Goal: Information Seeking & Learning: Understand process/instructions

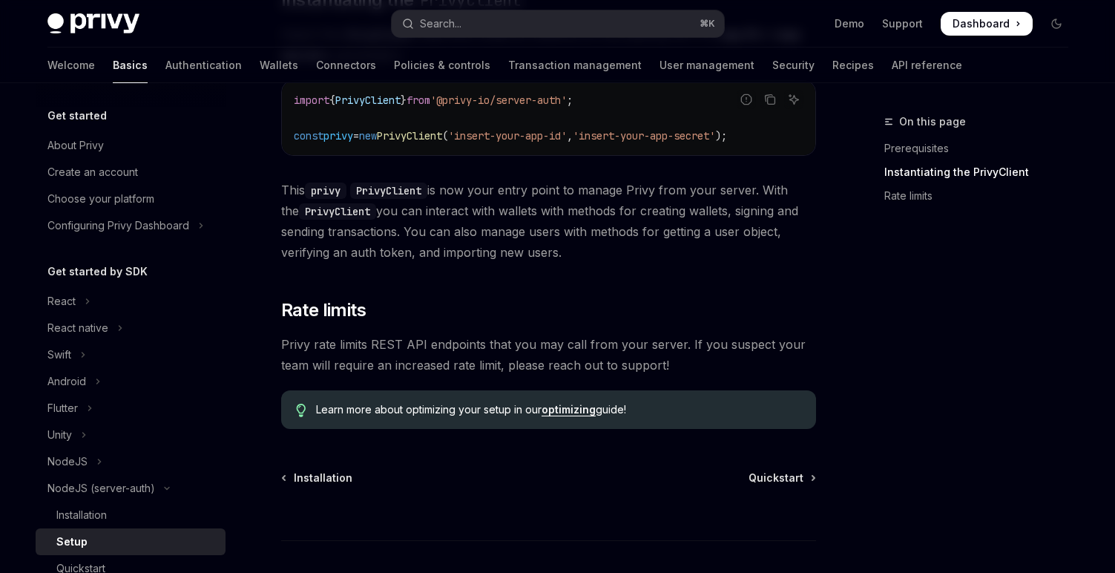
scroll to position [448, 0]
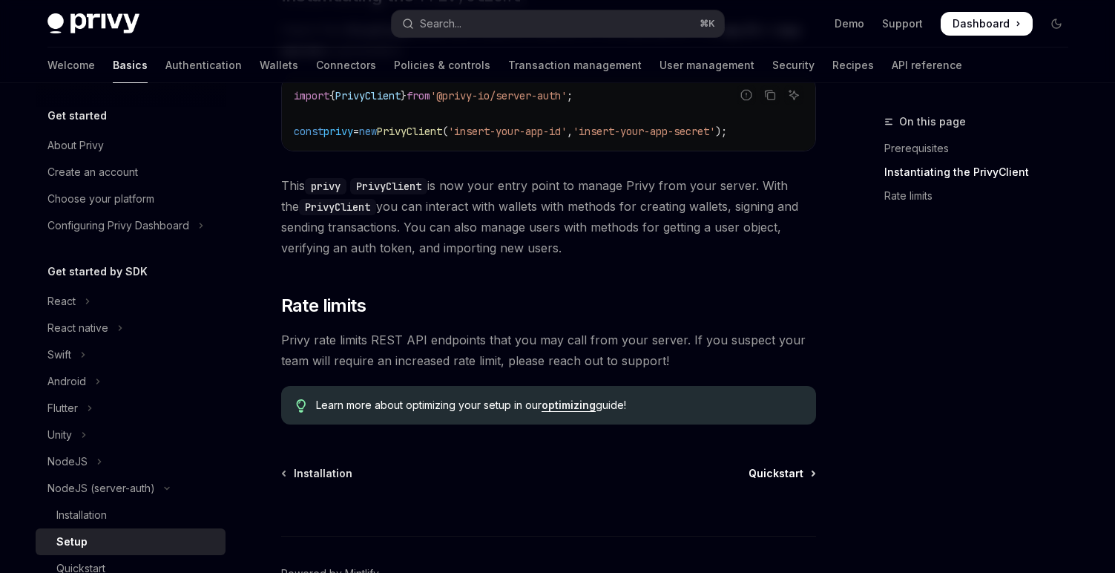
click at [790, 479] on span "Quickstart" at bounding box center [776, 473] width 55 height 15
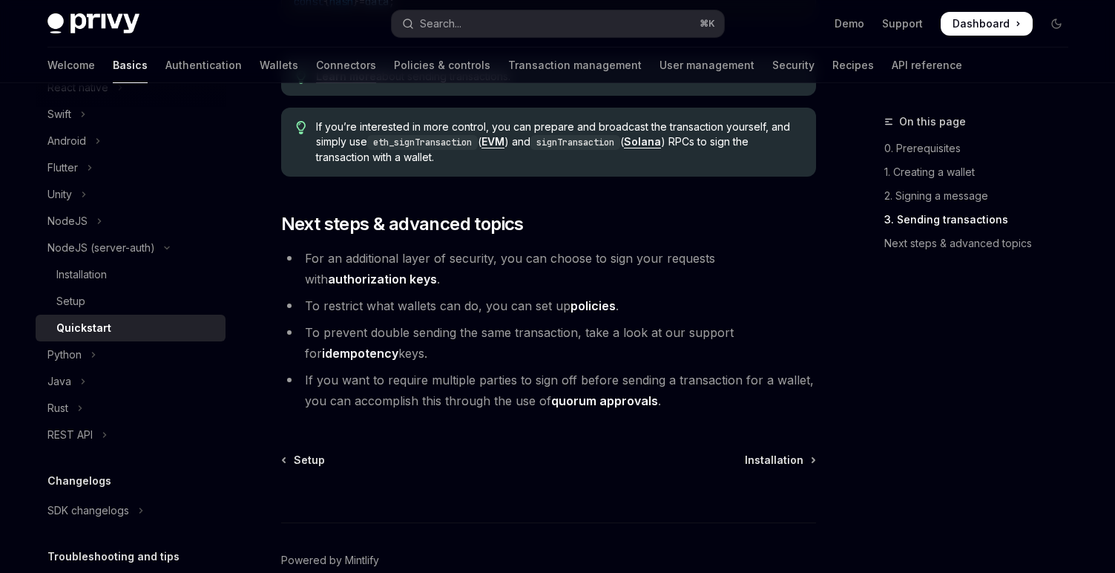
scroll to position [1734, 0]
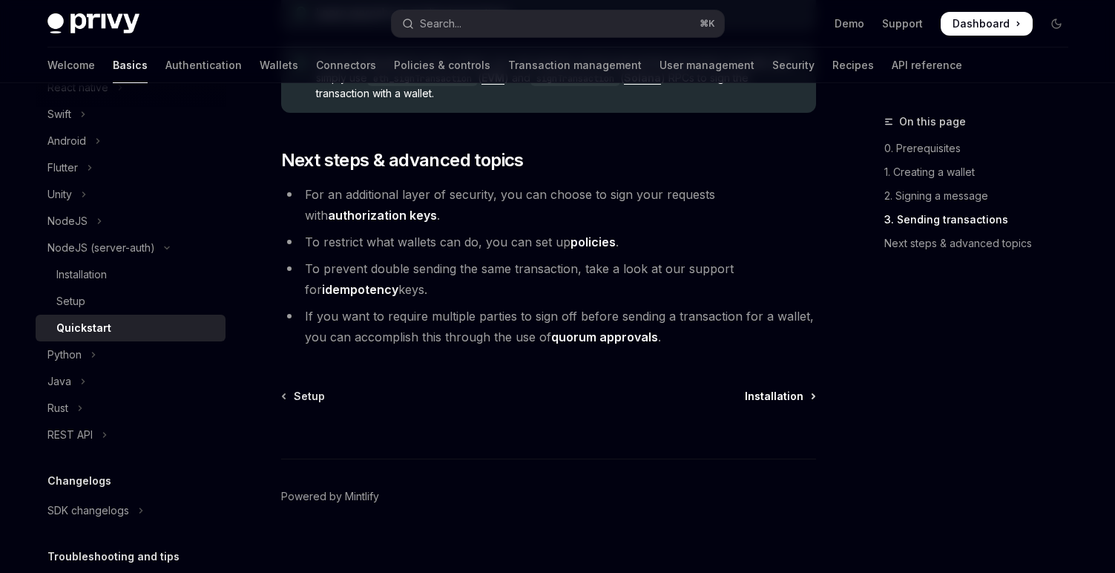
click at [784, 404] on span "Installation" at bounding box center [774, 396] width 59 height 15
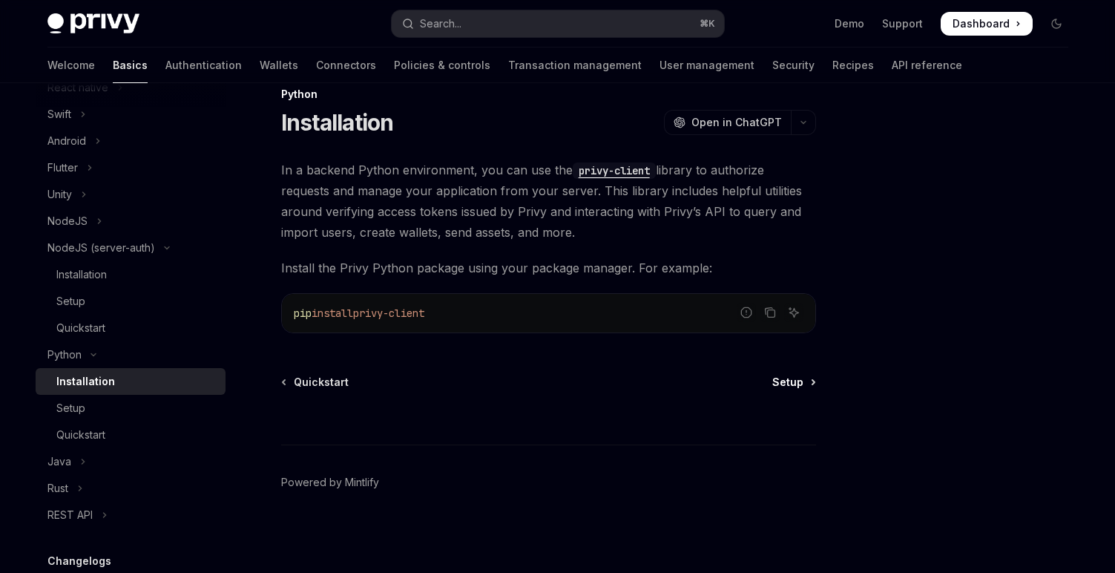
click at [790, 381] on span "Setup" at bounding box center [788, 382] width 31 height 15
type textarea "*"
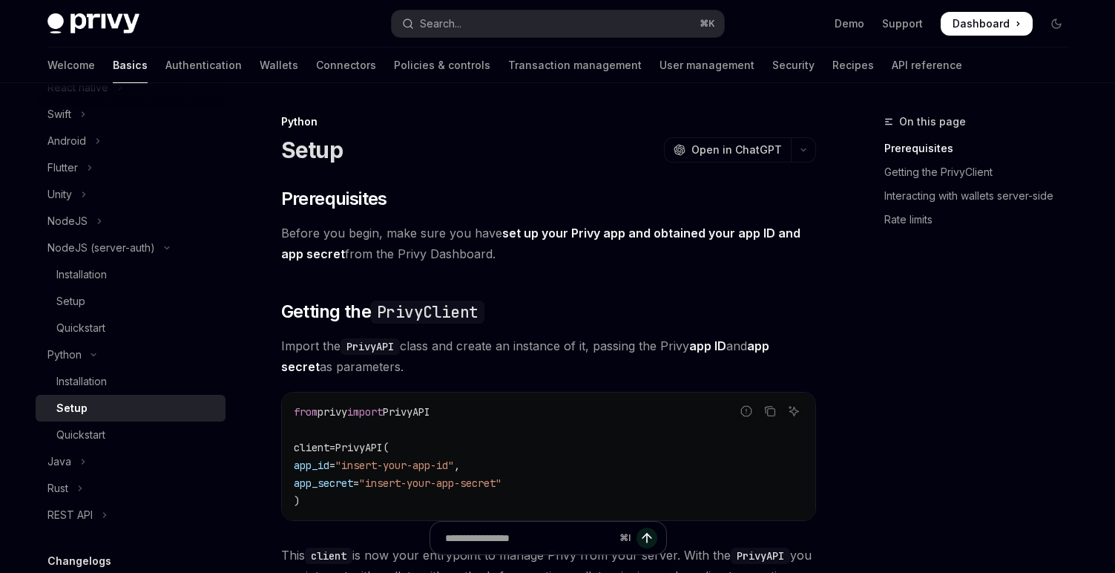
scroll to position [22, 0]
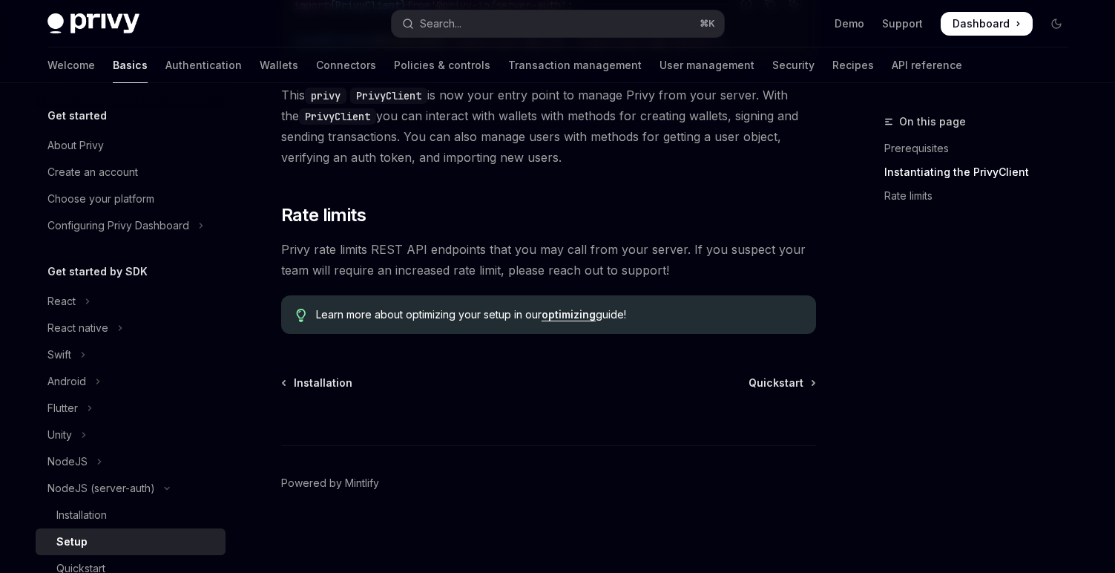
scroll to position [528, 0]
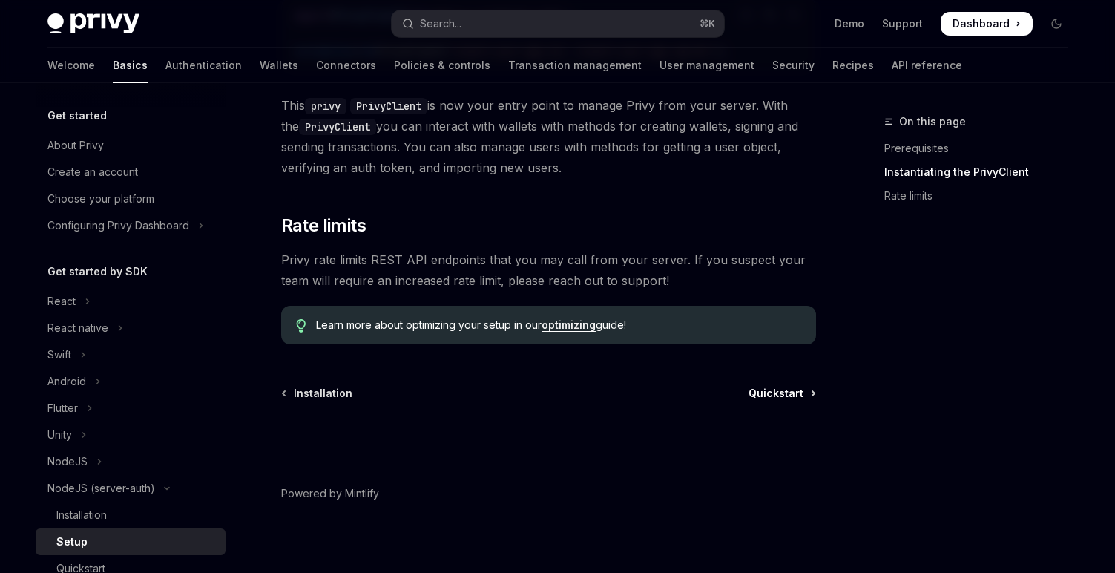
click at [767, 392] on span "Quickstart" at bounding box center [776, 393] width 55 height 15
type textarea "*"
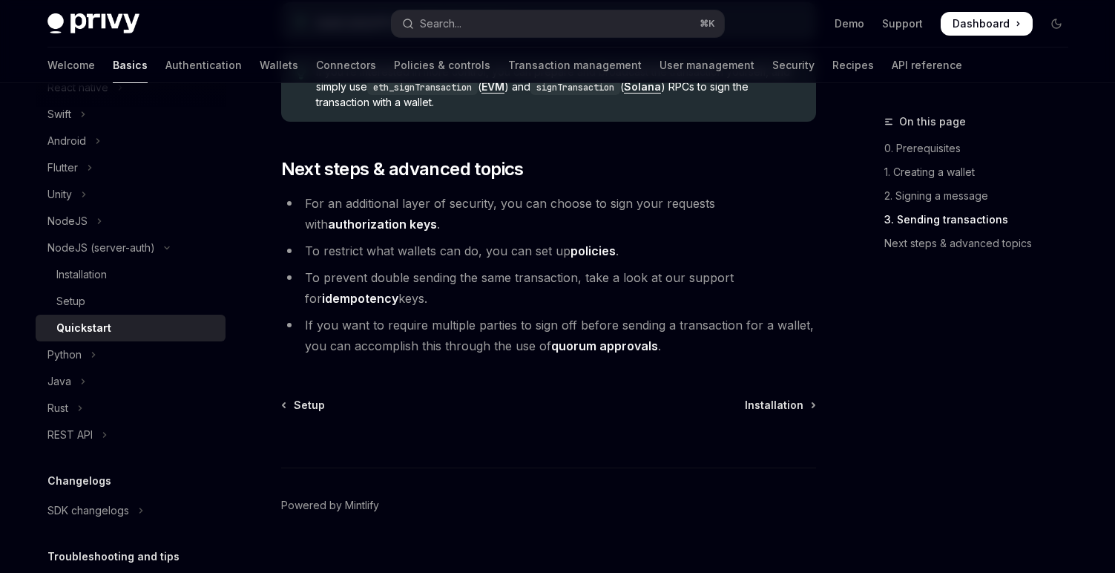
scroll to position [1753, 0]
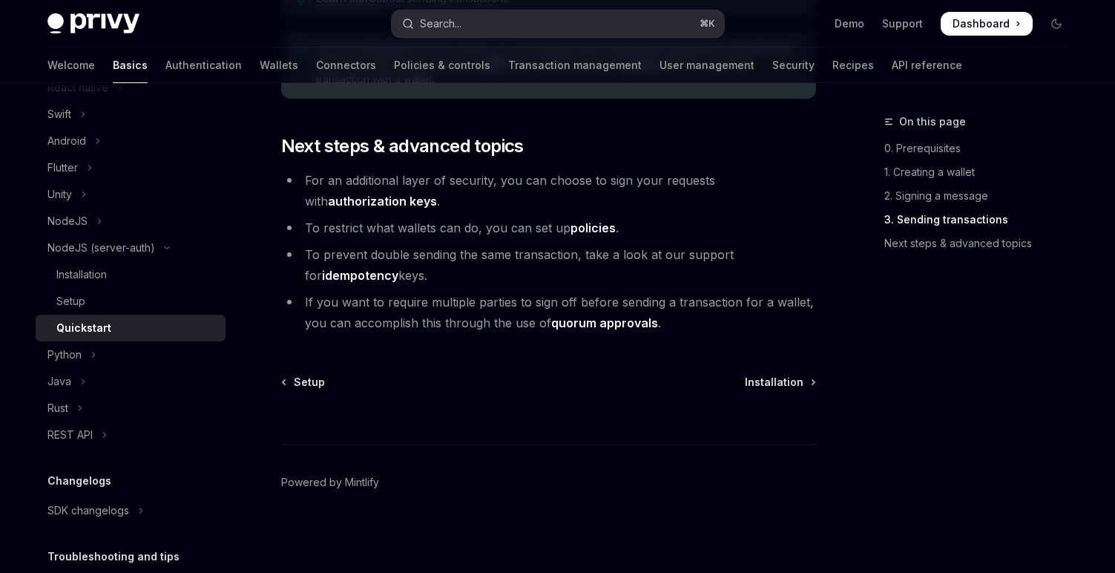
click at [495, 23] on button "Search... ⌘ K" at bounding box center [558, 23] width 332 height 27
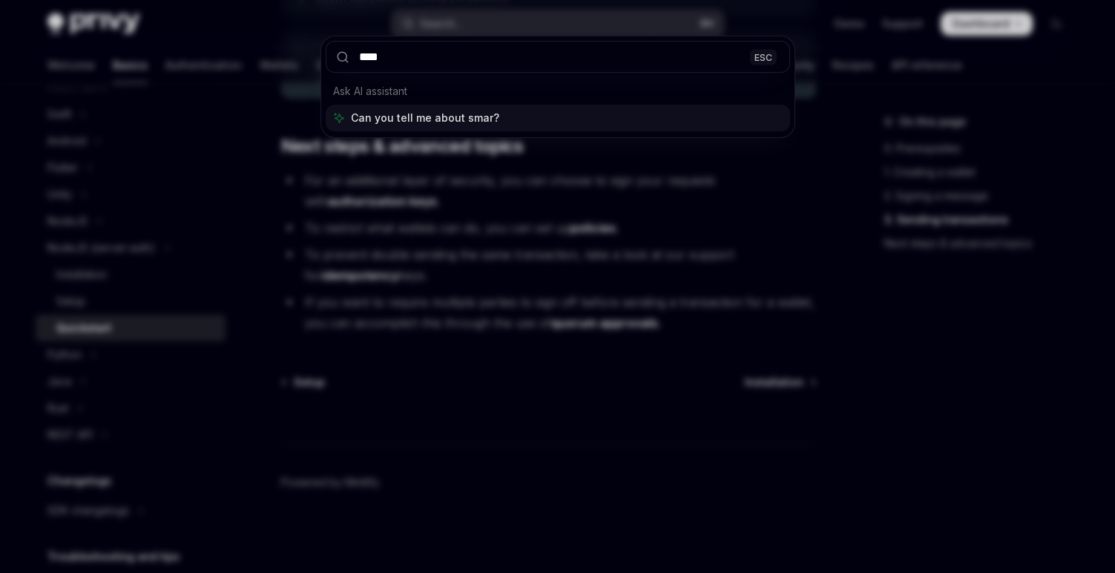
type input "*****"
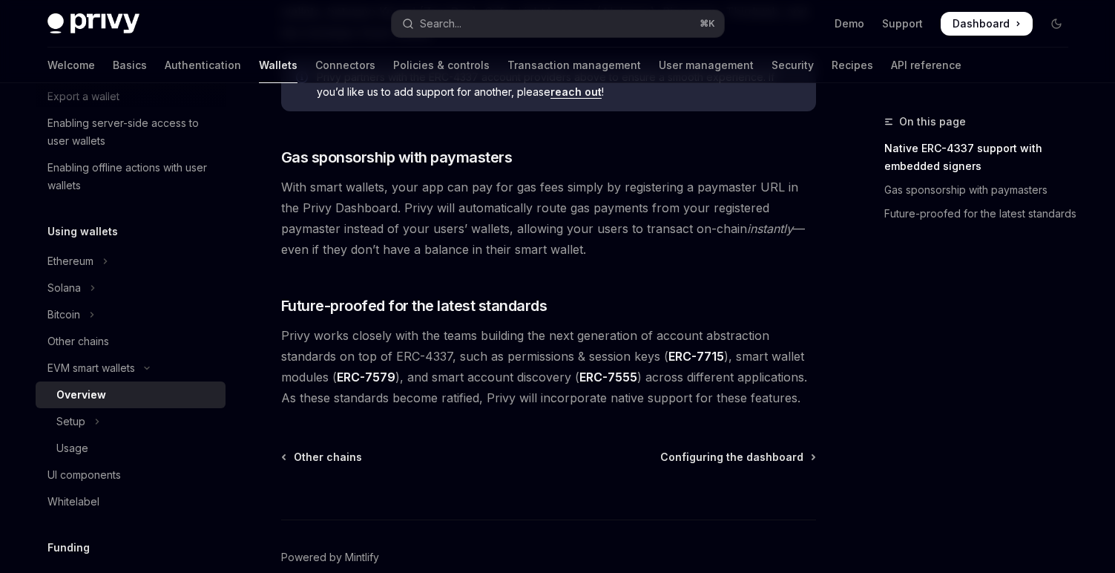
scroll to position [1127, 0]
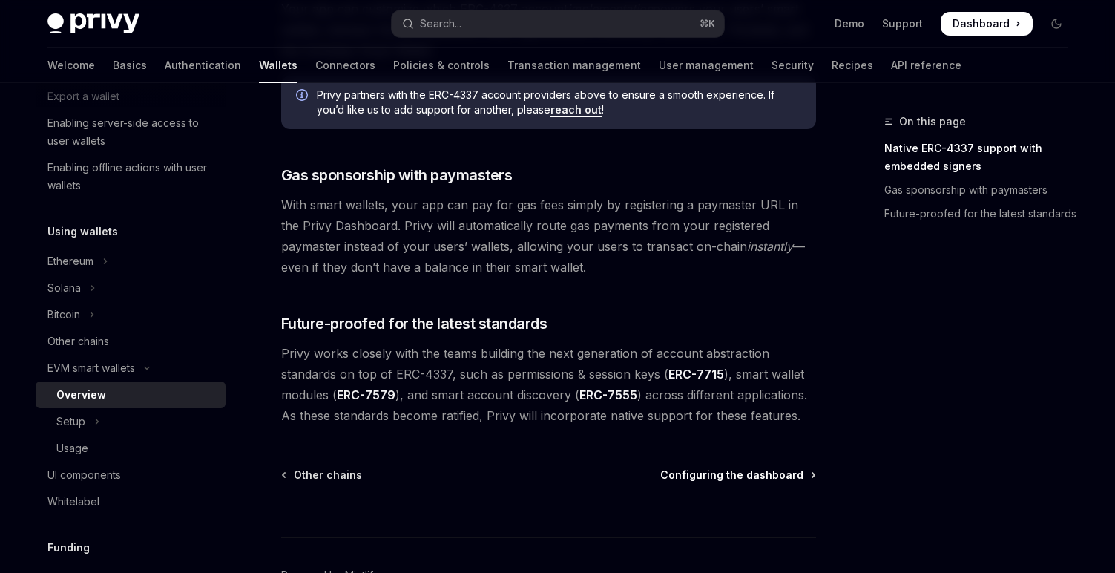
click at [738, 479] on span "Configuring the dashboard" at bounding box center [731, 475] width 143 height 15
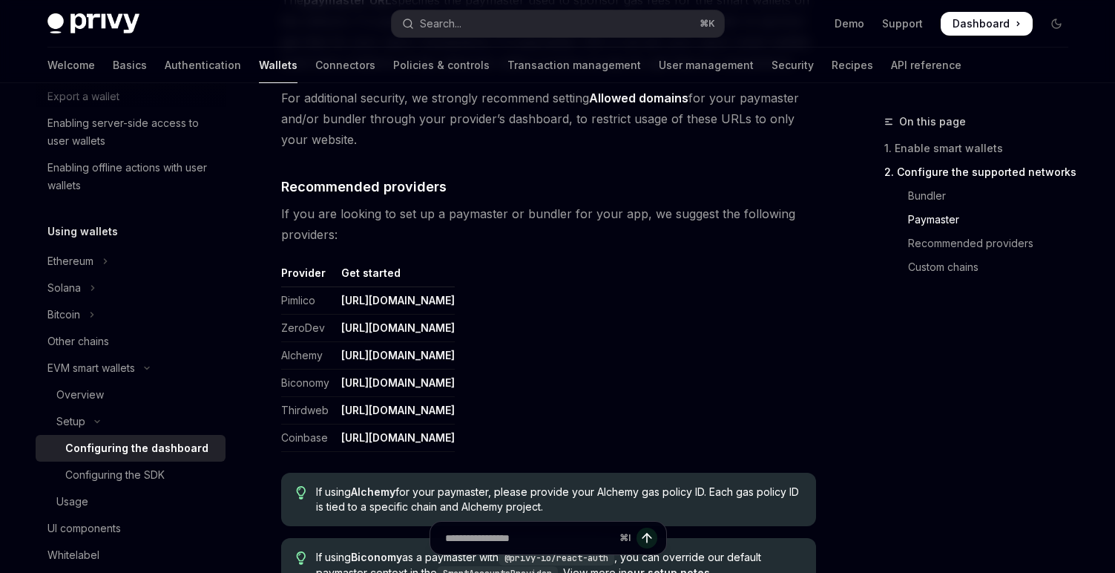
scroll to position [1676, 0]
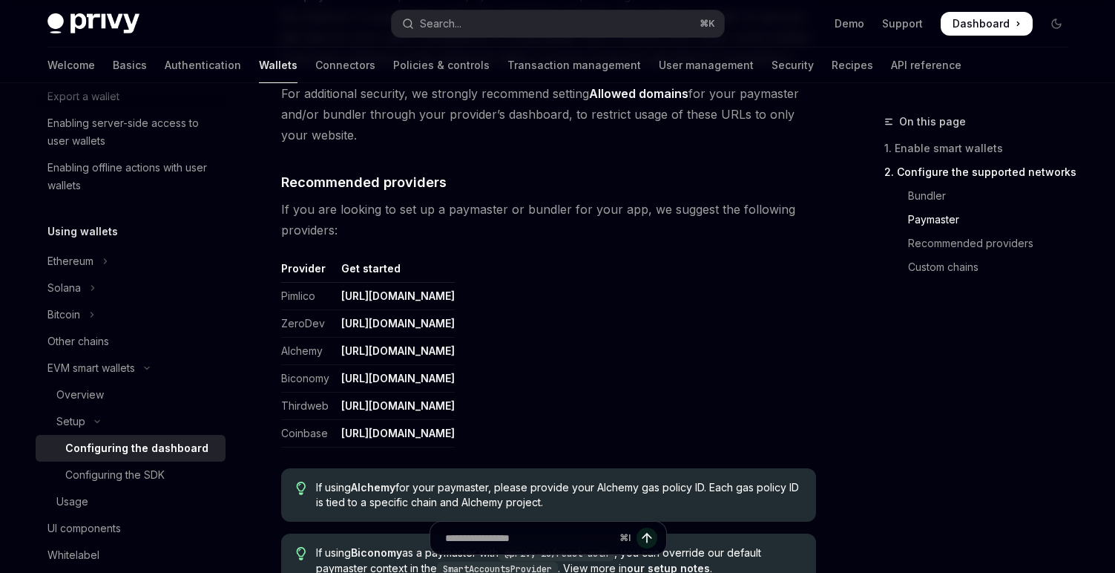
click at [394, 380] on link "[URL][DOMAIN_NAME]" at bounding box center [398, 378] width 114 height 13
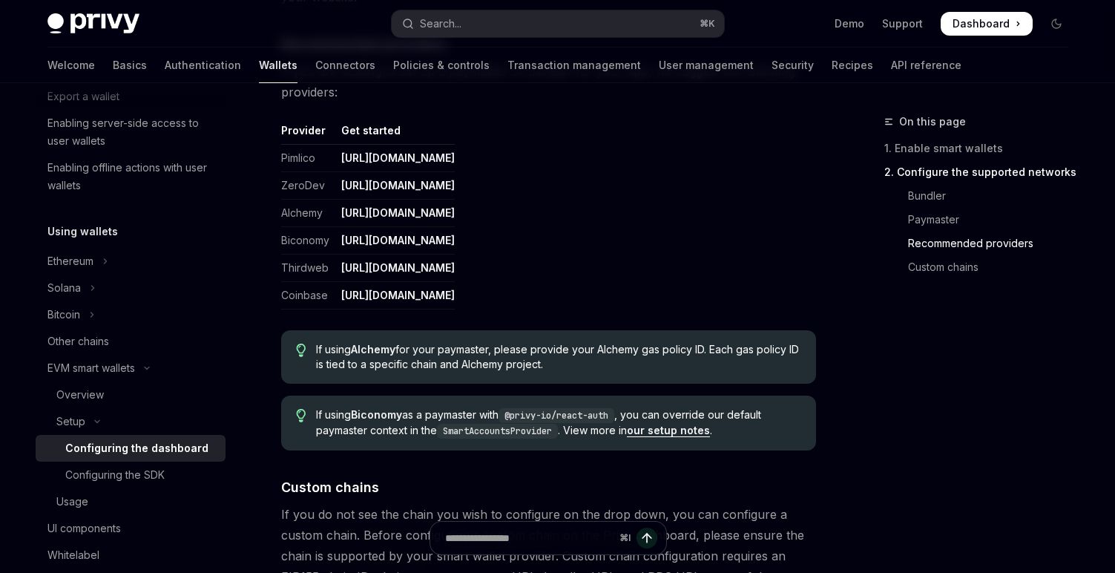
scroll to position [1816, 0]
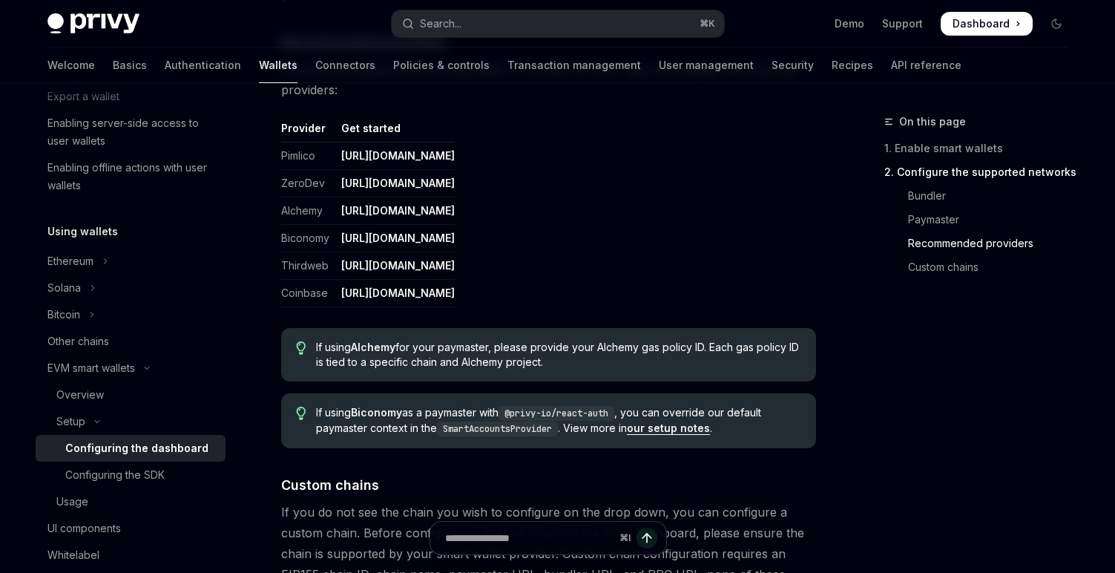
click at [691, 424] on link "our setup notes" at bounding box center [668, 428] width 83 height 13
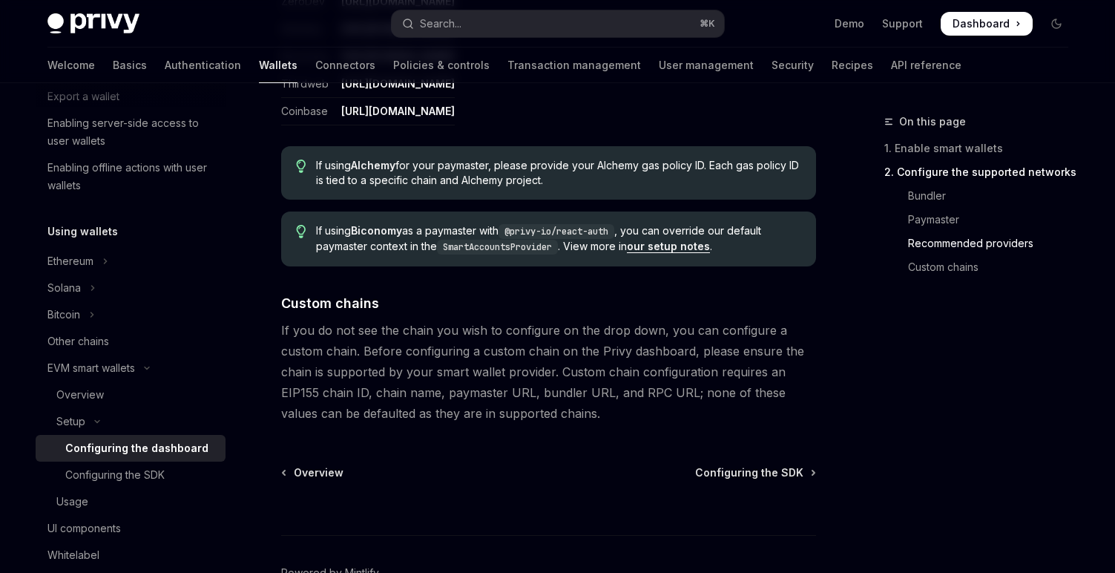
scroll to position [2001, 0]
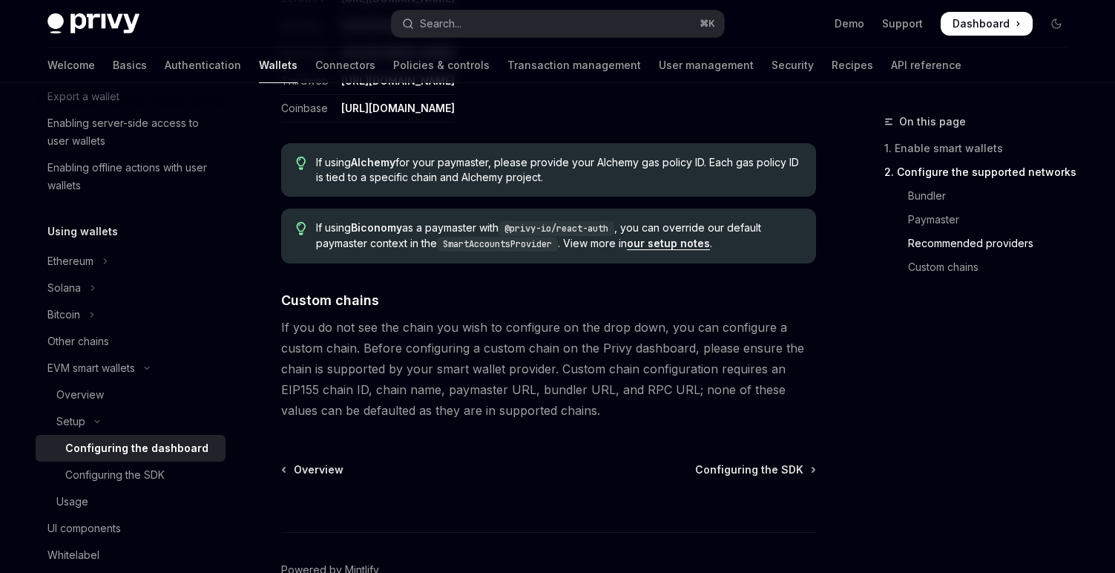
click at [743, 473] on span "Configuring the SDK" at bounding box center [749, 469] width 108 height 15
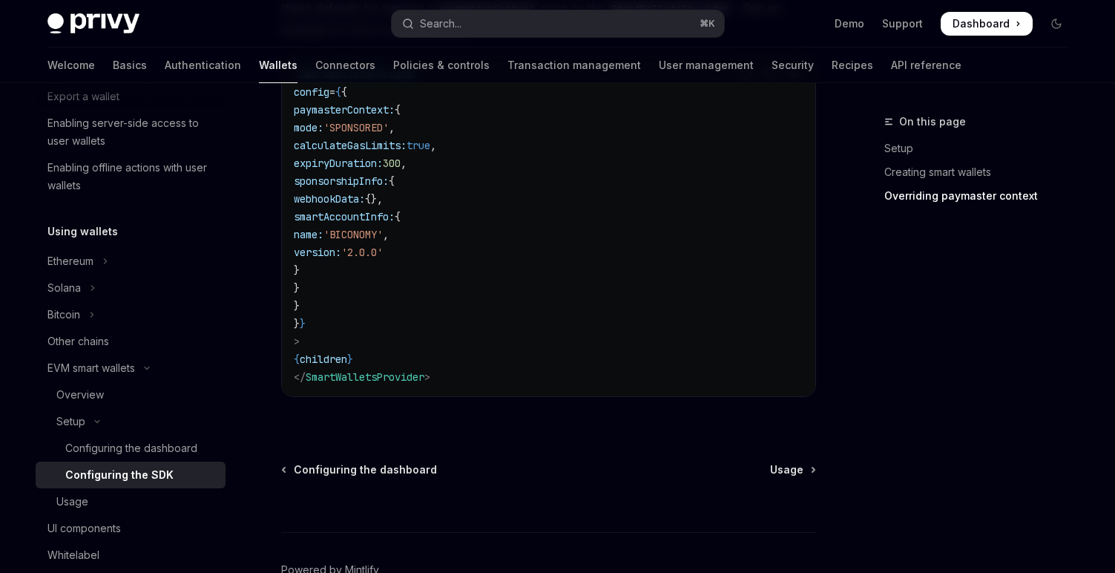
scroll to position [1378, 0]
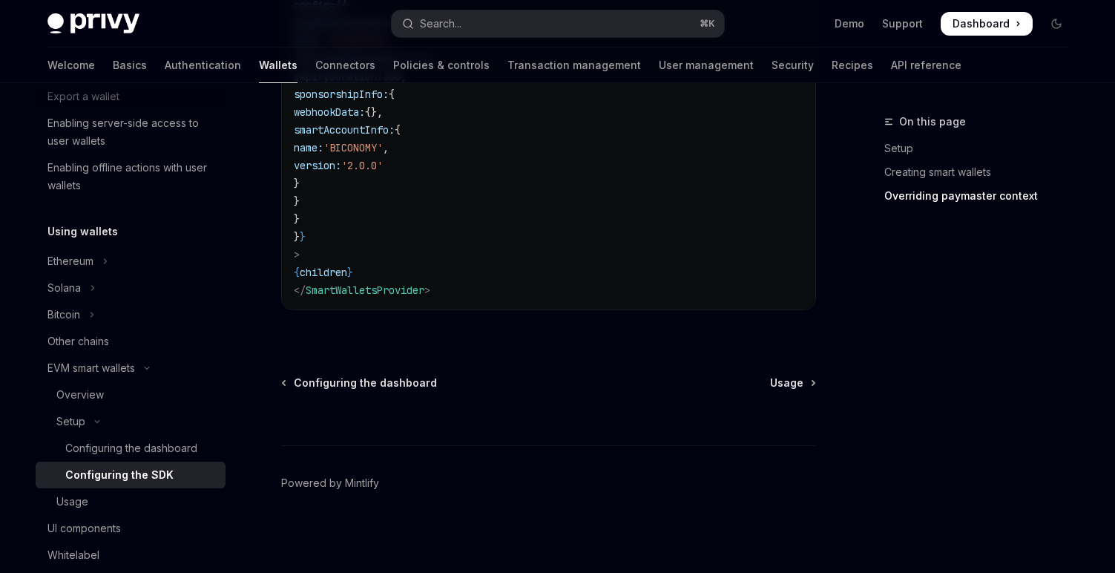
click at [776, 375] on span "Usage" at bounding box center [786, 382] width 33 height 15
type textarea "*"
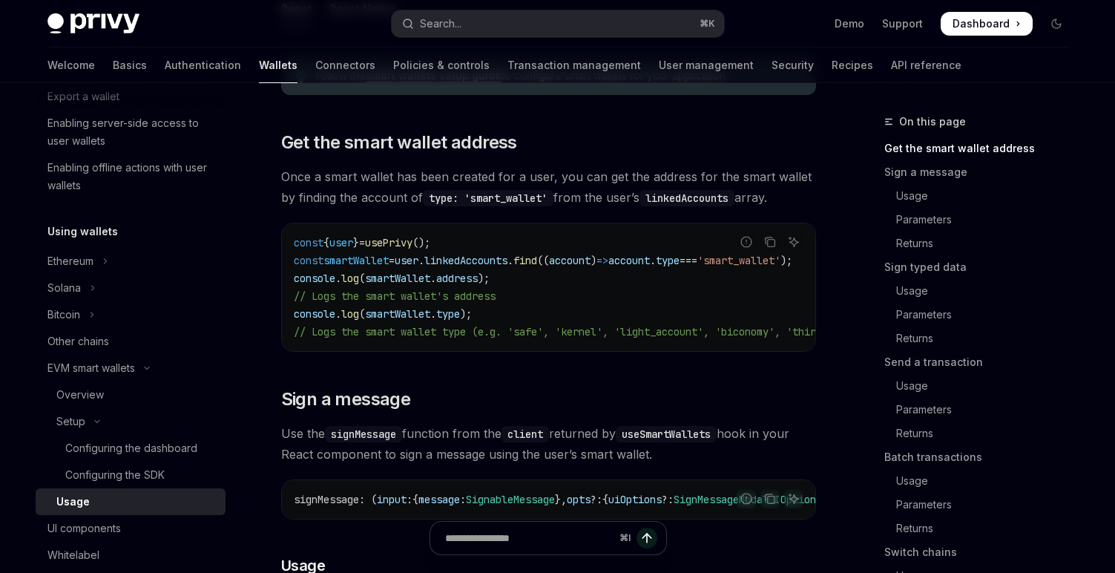
scroll to position [131, 0]
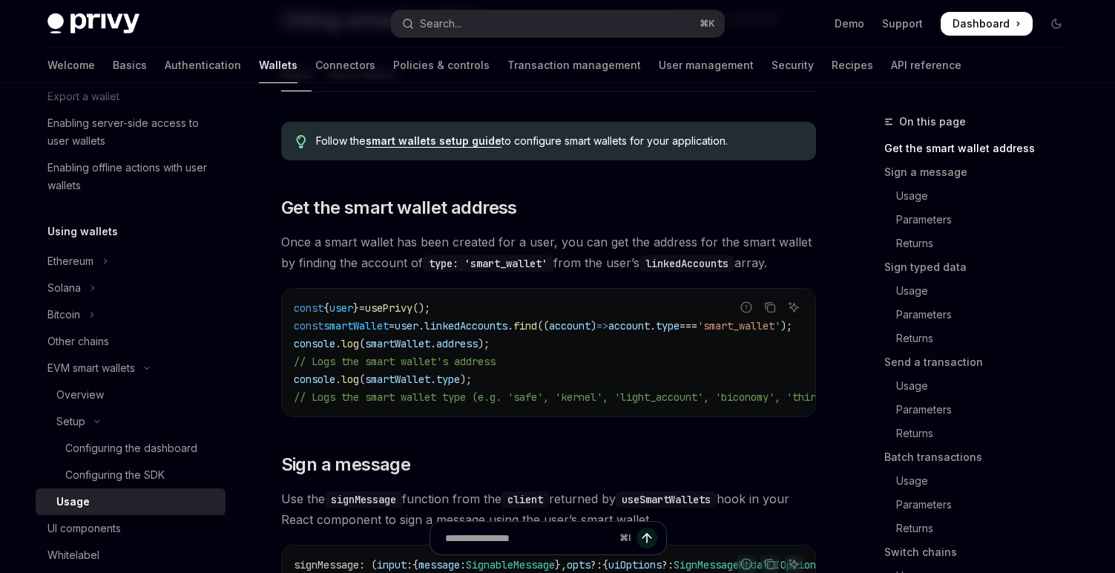
click at [447, 140] on link "smart wallets setup guide" at bounding box center [434, 140] width 136 height 13
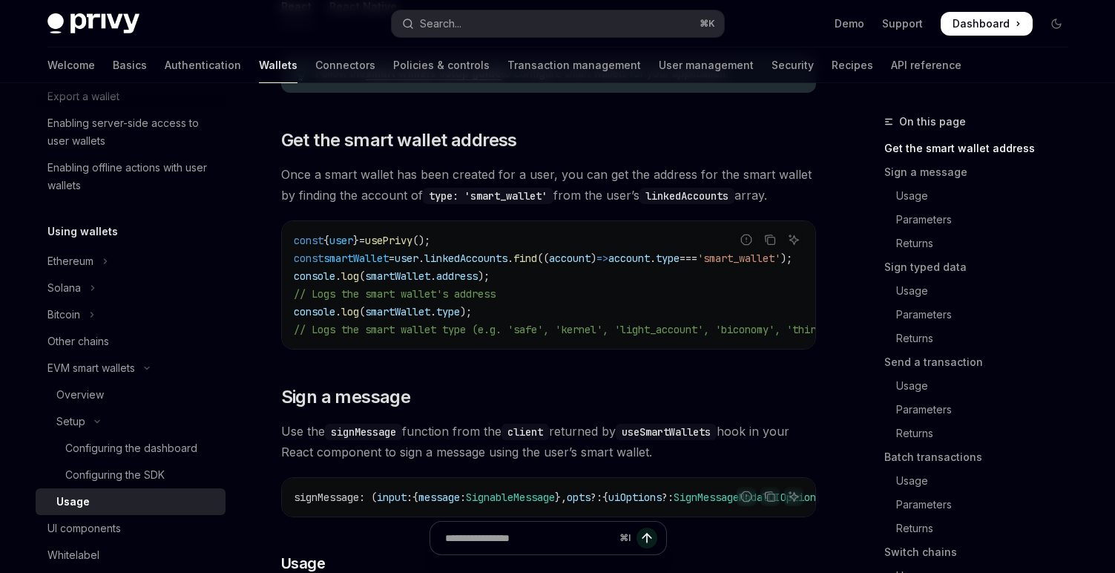
scroll to position [0, 0]
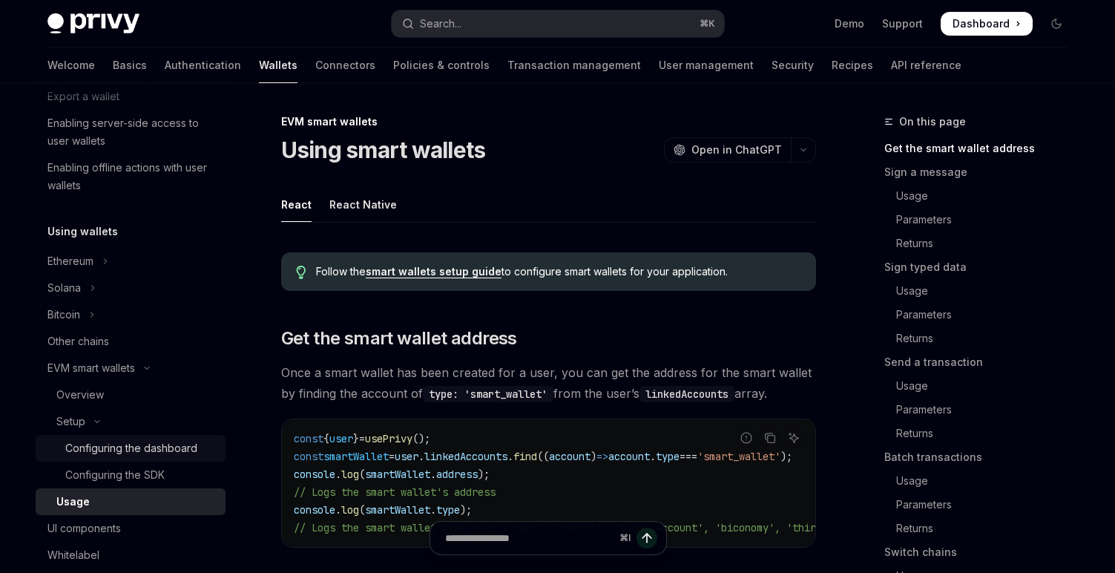
click at [164, 453] on div "Configuring the dashboard" at bounding box center [131, 448] width 132 height 18
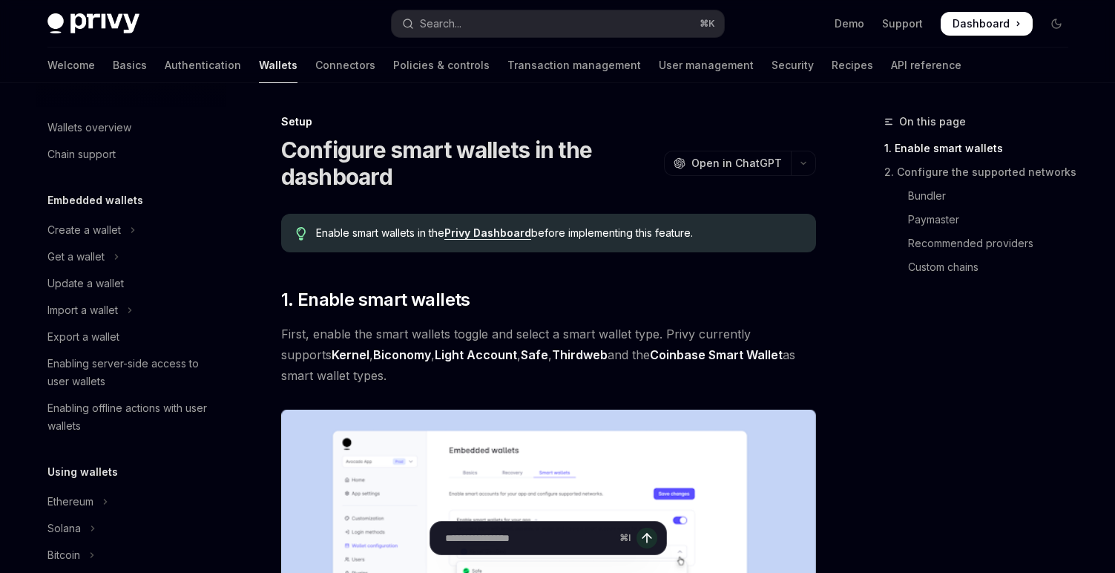
scroll to position [361, 0]
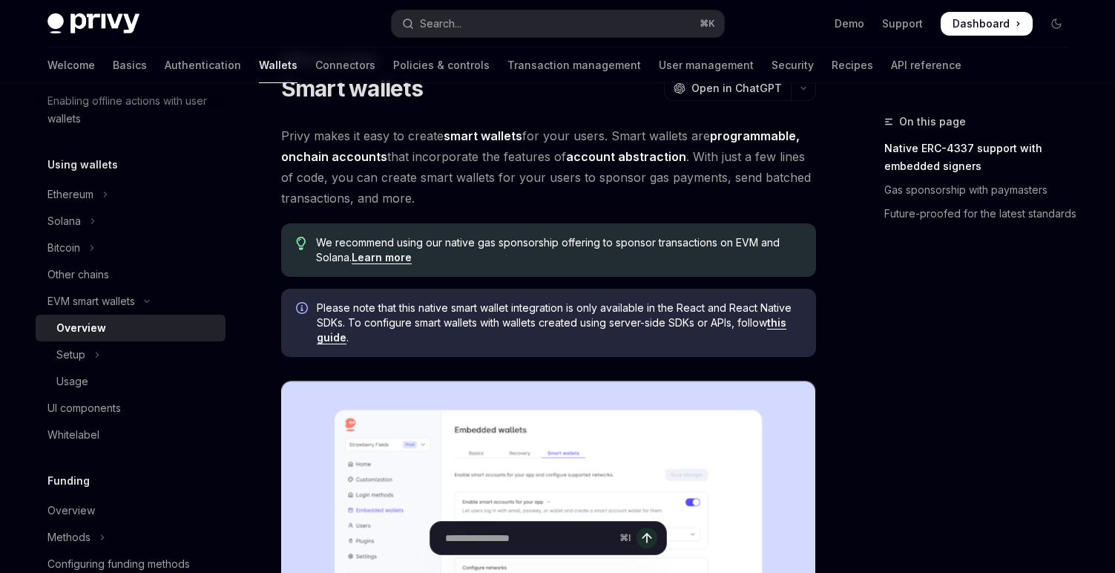
scroll to position [19, 0]
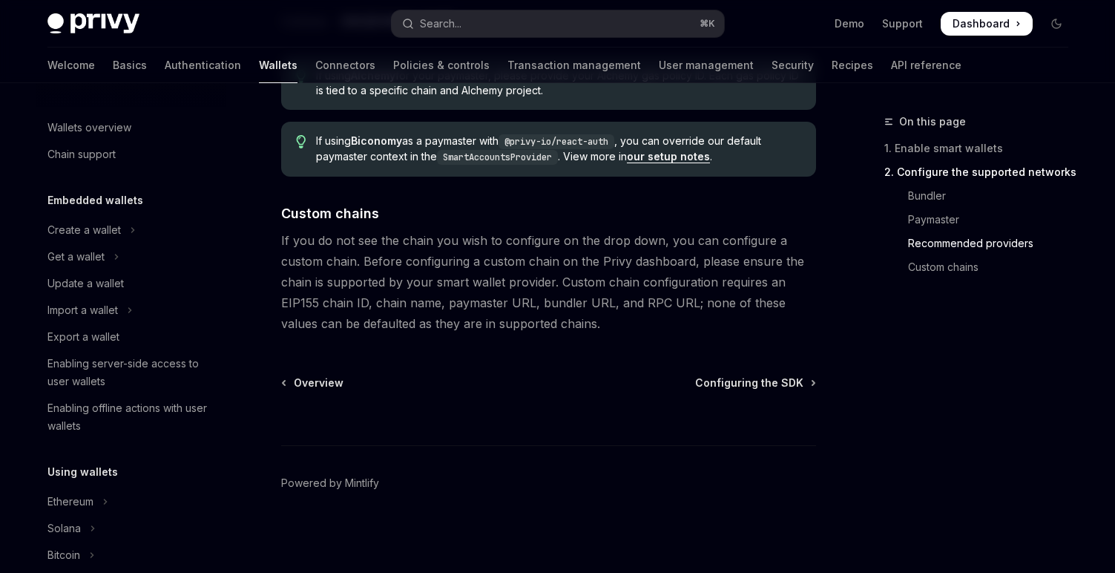
scroll to position [361, 0]
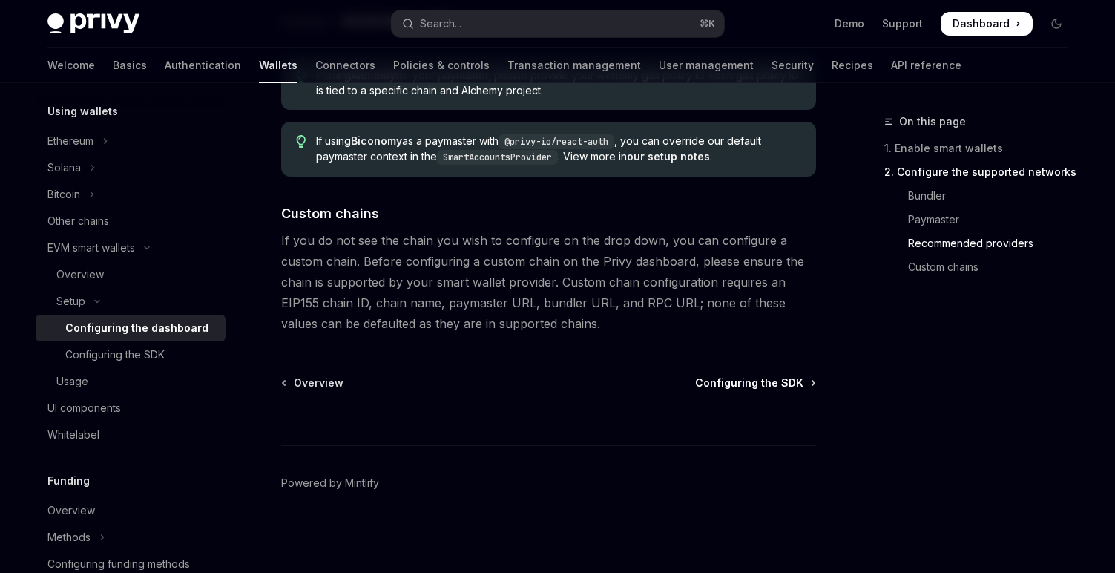
click at [774, 384] on span "Configuring the SDK" at bounding box center [749, 382] width 108 height 15
type textarea "*"
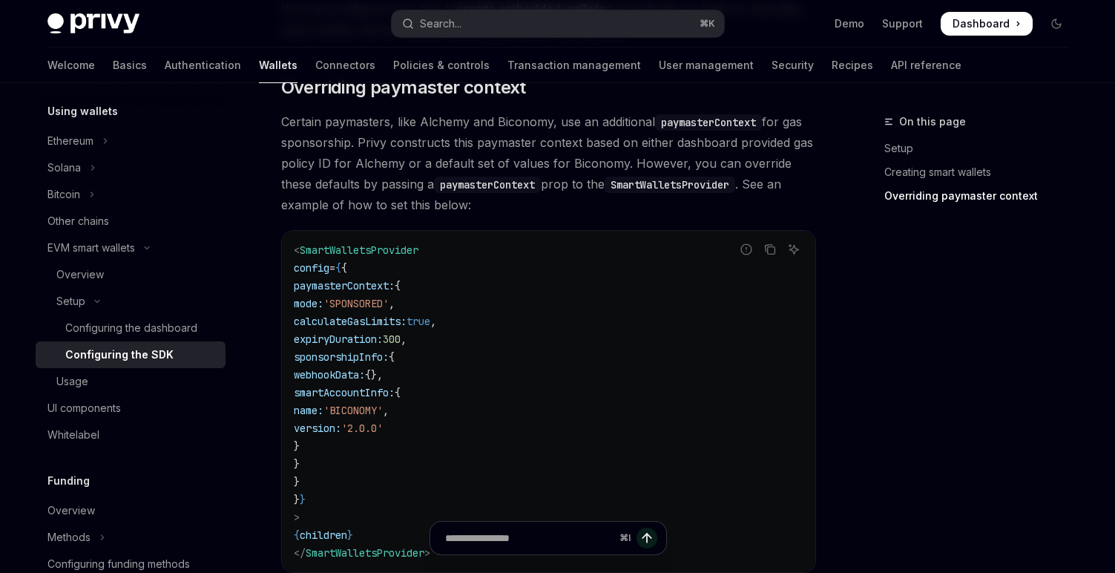
scroll to position [1107, 0]
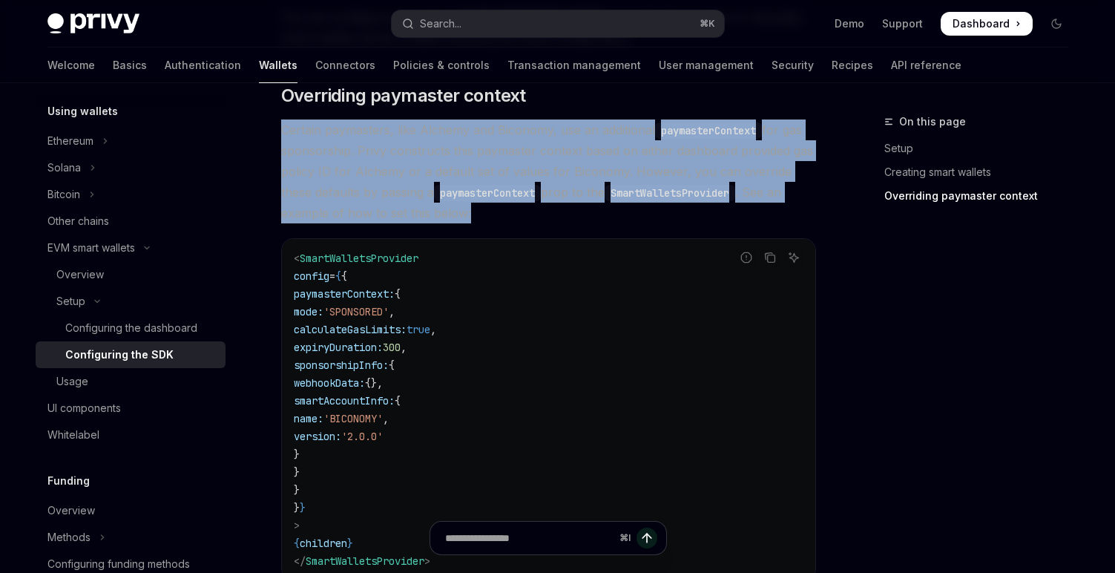
drag, startPoint x: 425, startPoint y: 217, endPoint x: 263, endPoint y: 132, distance: 182.9
copy span "Certain paymasters, like Alchemy and Biconomy, use an additional paymasterConte…"
